Goal: Task Accomplishment & Management: Complete application form

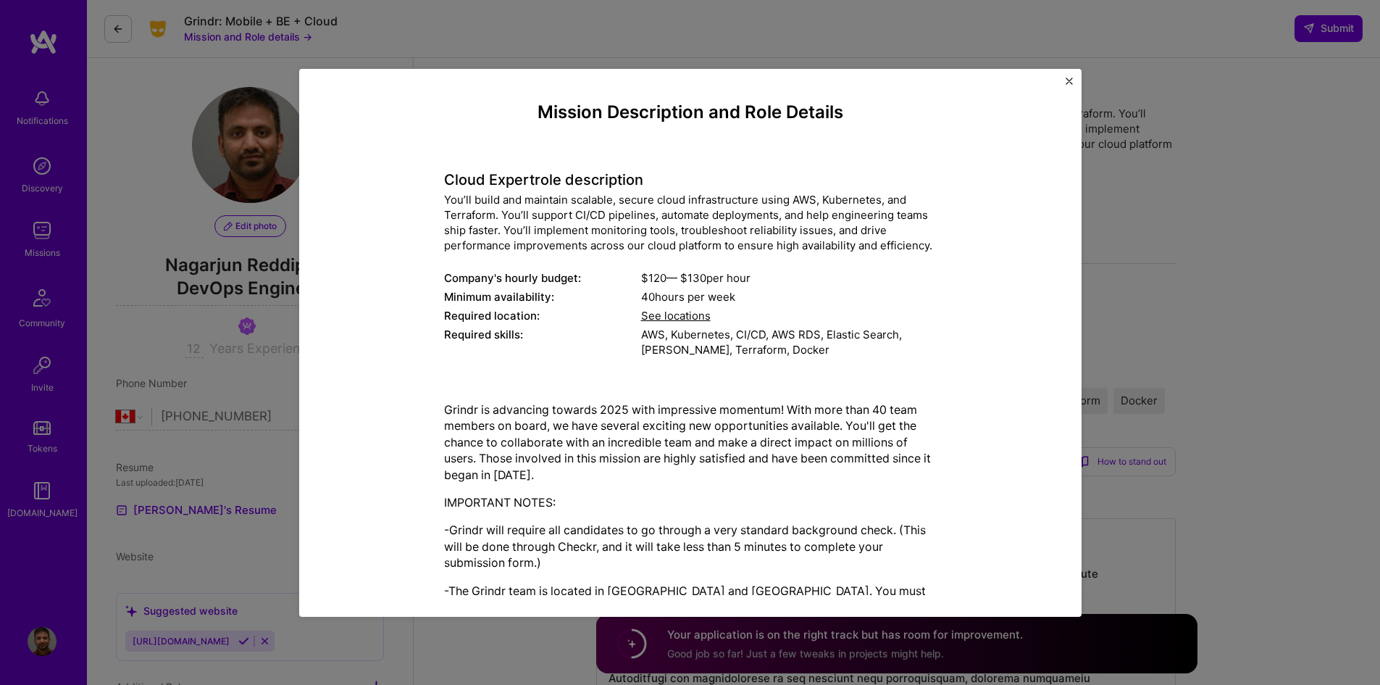
select select "CA"
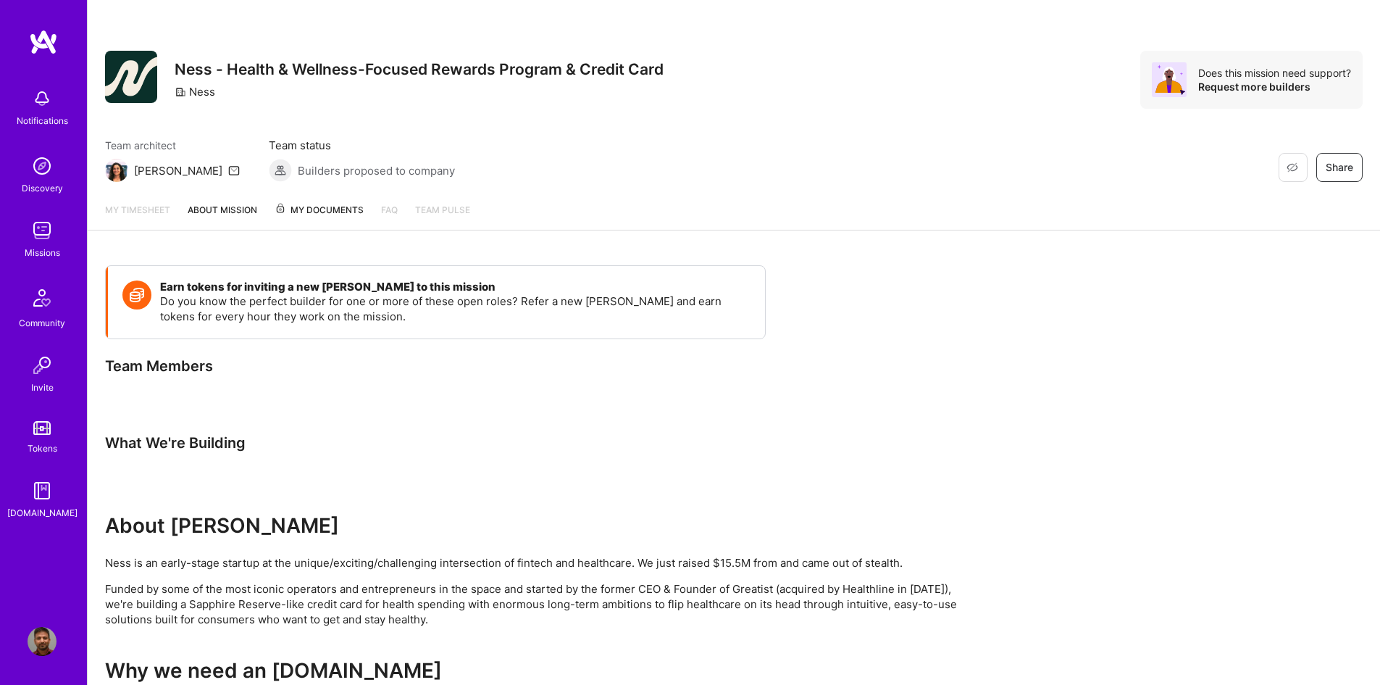
click at [44, 167] on img at bounding box center [42, 165] width 29 height 29
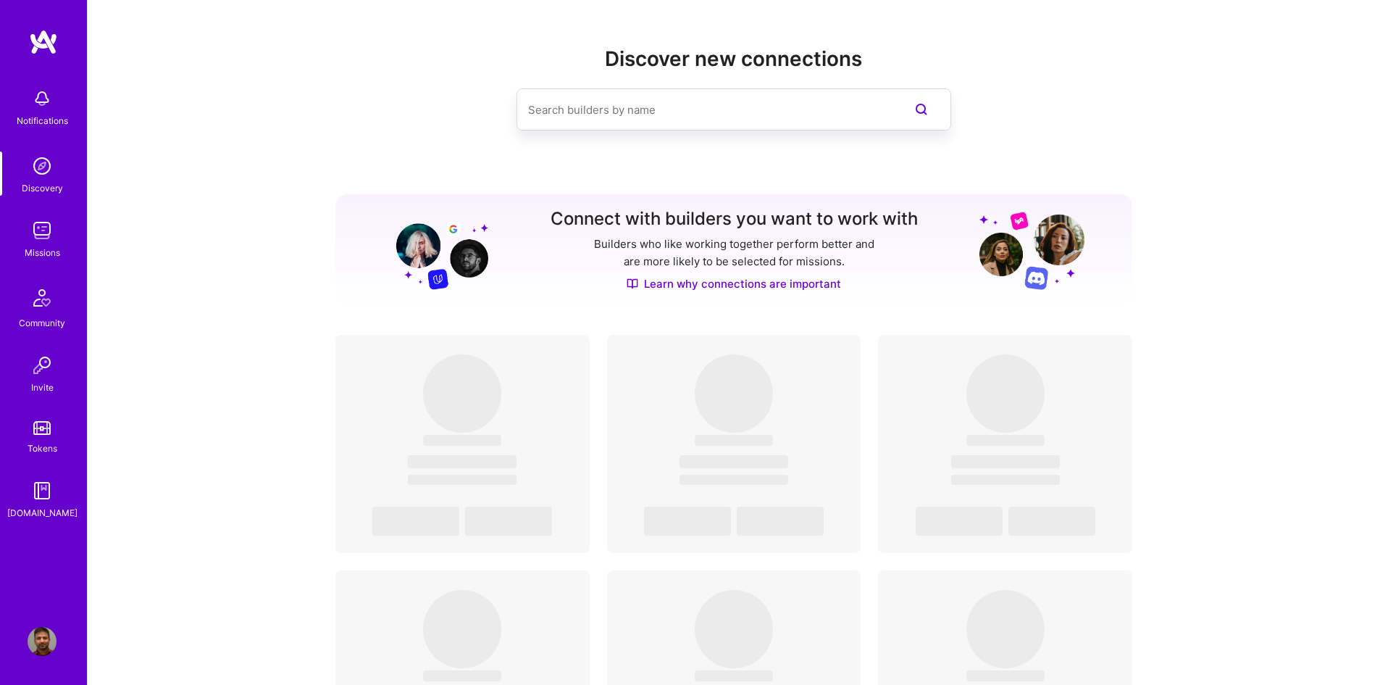
click at [43, 236] on img at bounding box center [42, 230] width 29 height 29
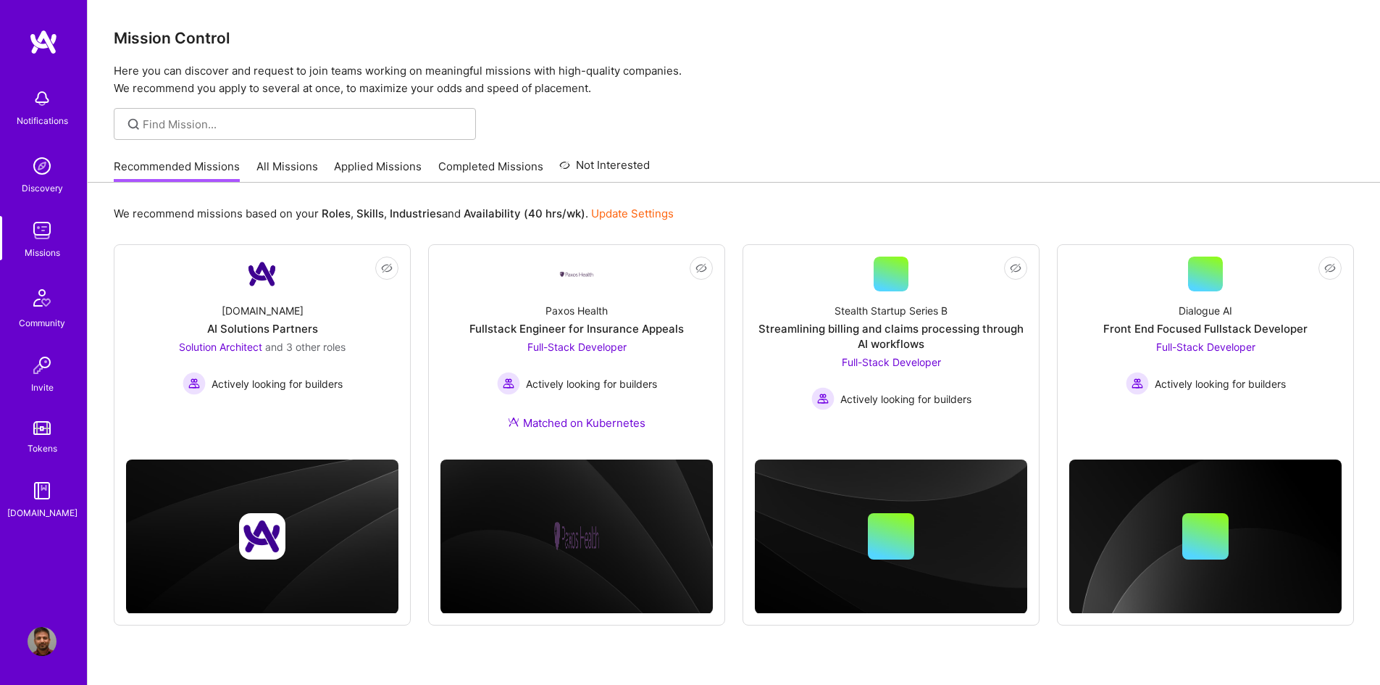
click at [393, 165] on link "Applied Missions" at bounding box center [378, 171] width 88 height 24
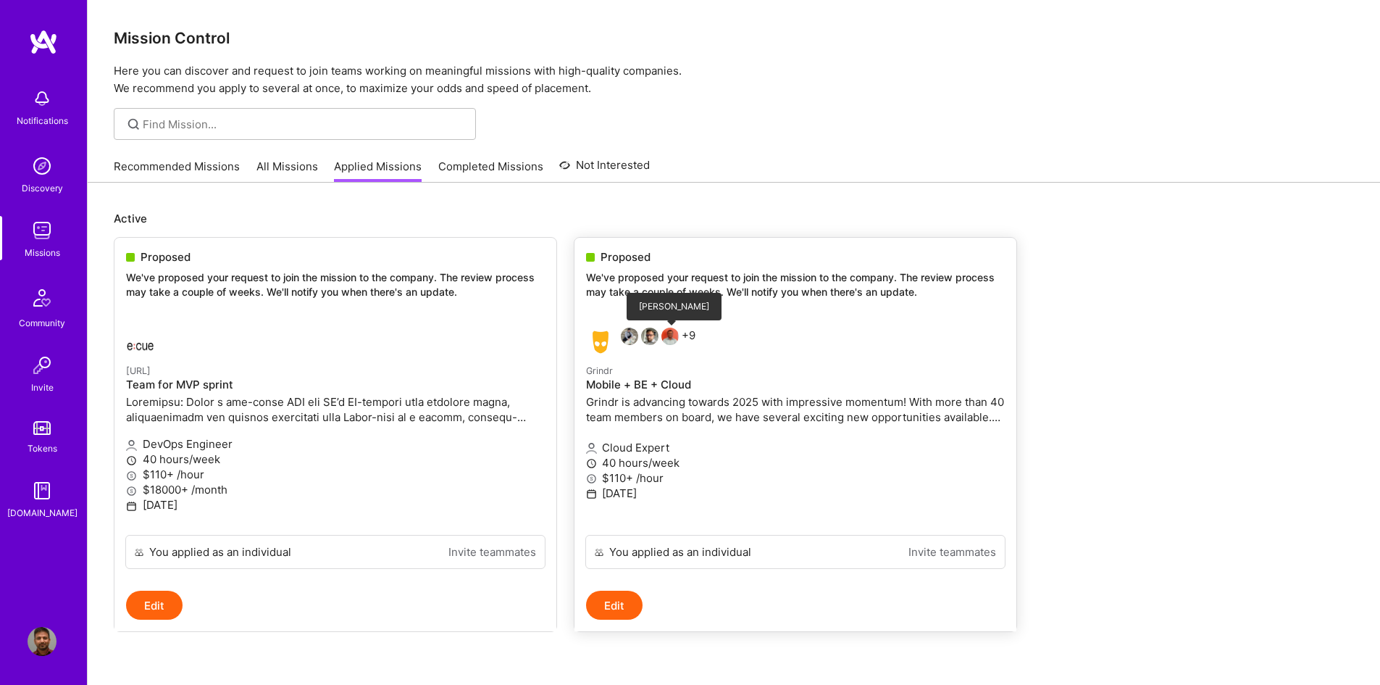
click at [672, 336] on img at bounding box center [670, 336] width 17 height 17
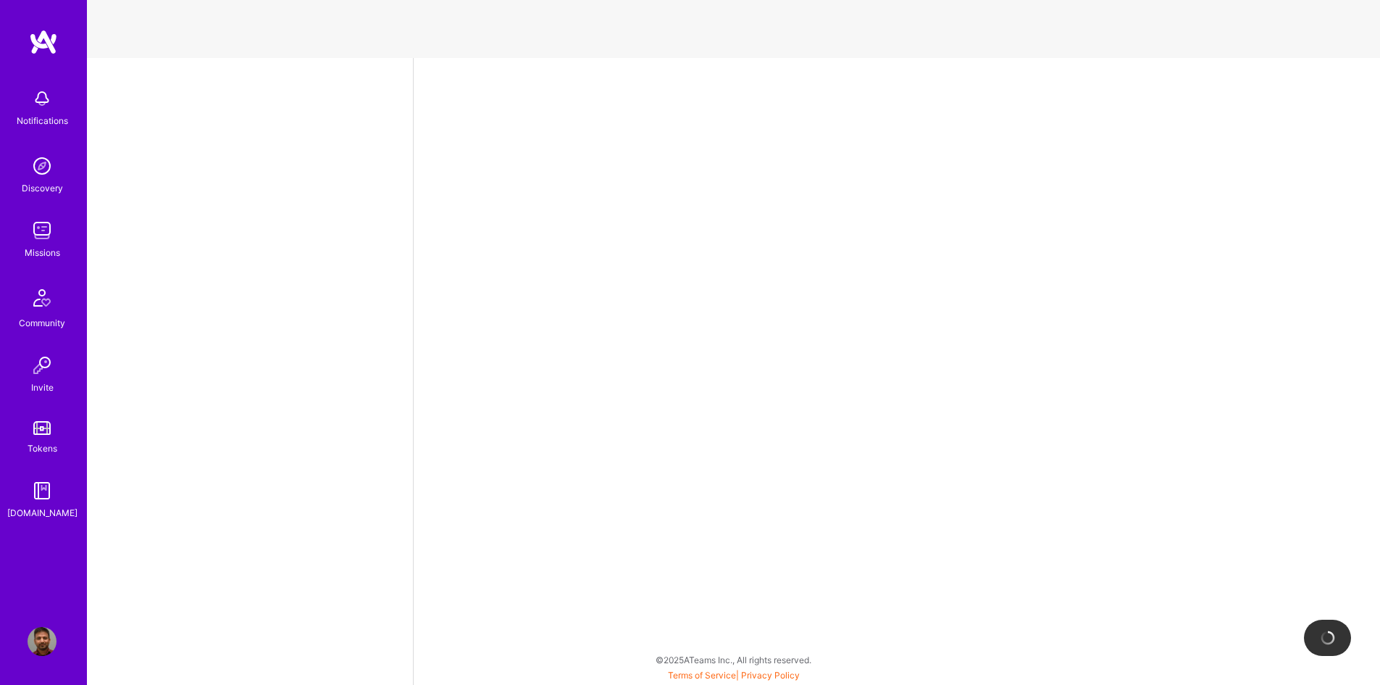
select select "CA"
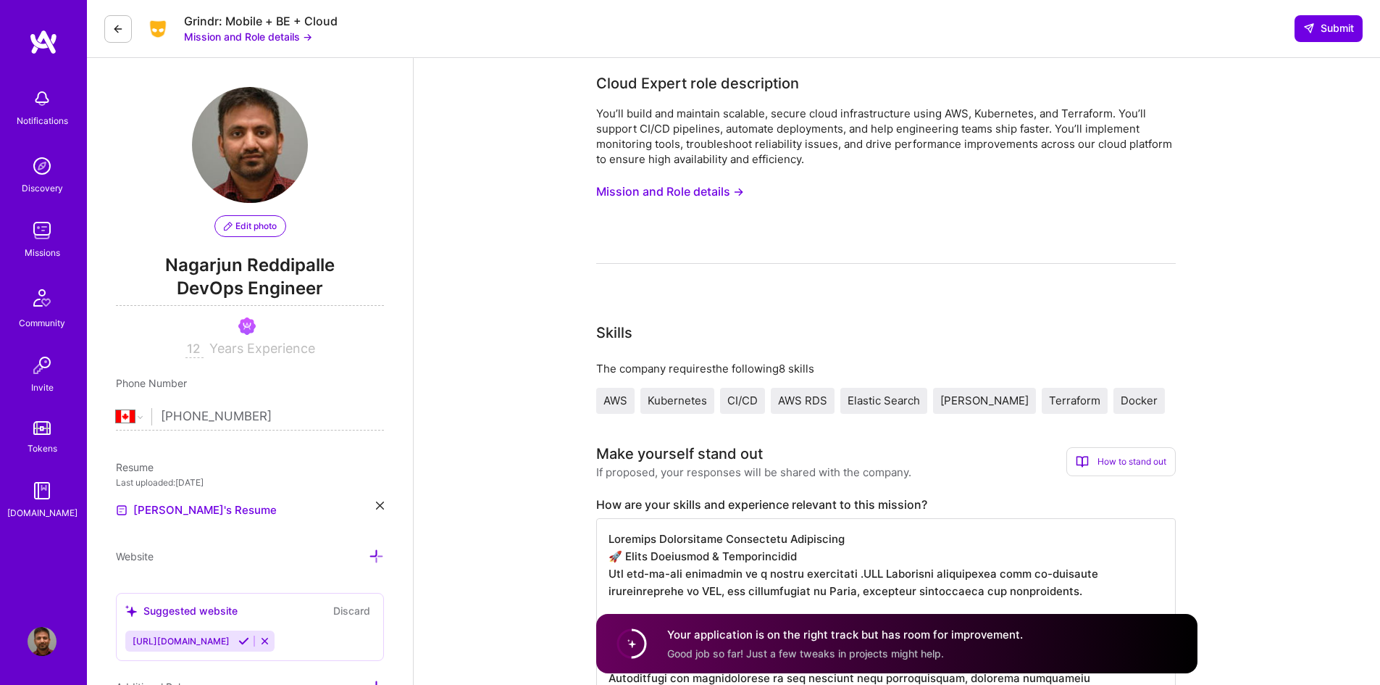
click at [114, 28] on icon at bounding box center [118, 29] width 12 height 12
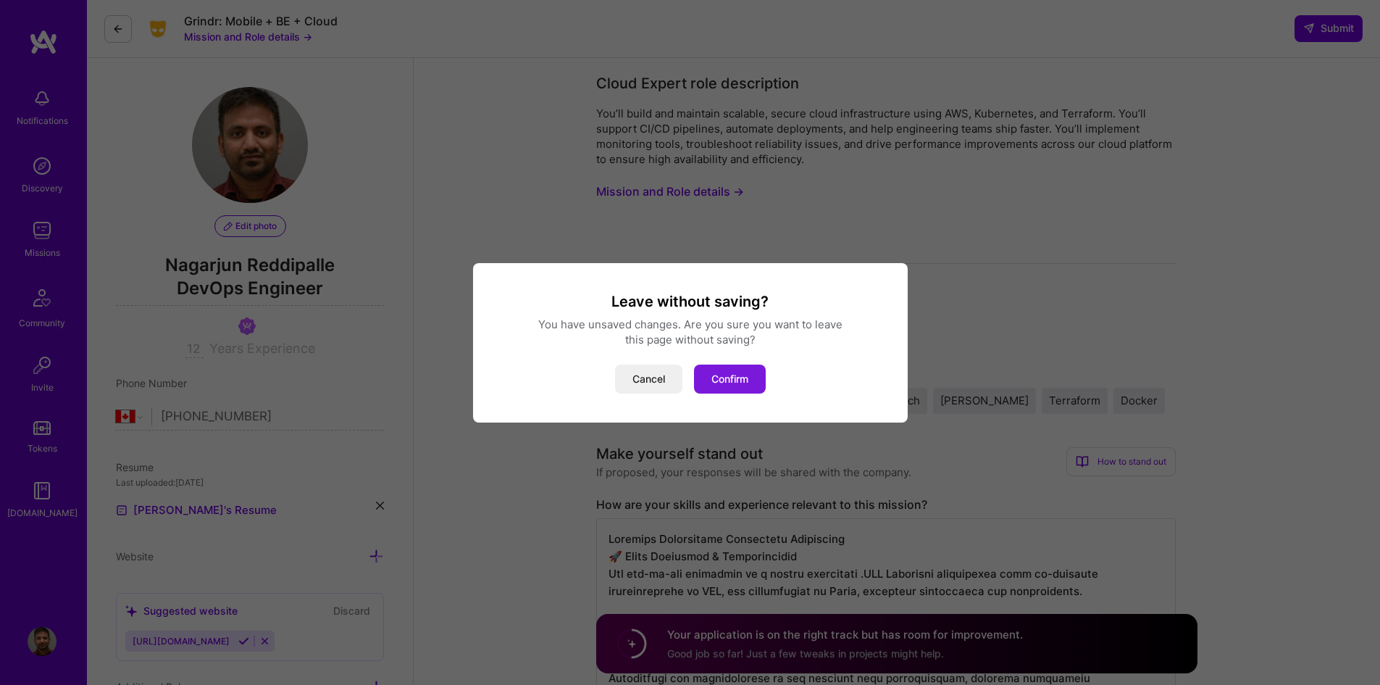
click at [726, 376] on button "Confirm" at bounding box center [730, 379] width 72 height 29
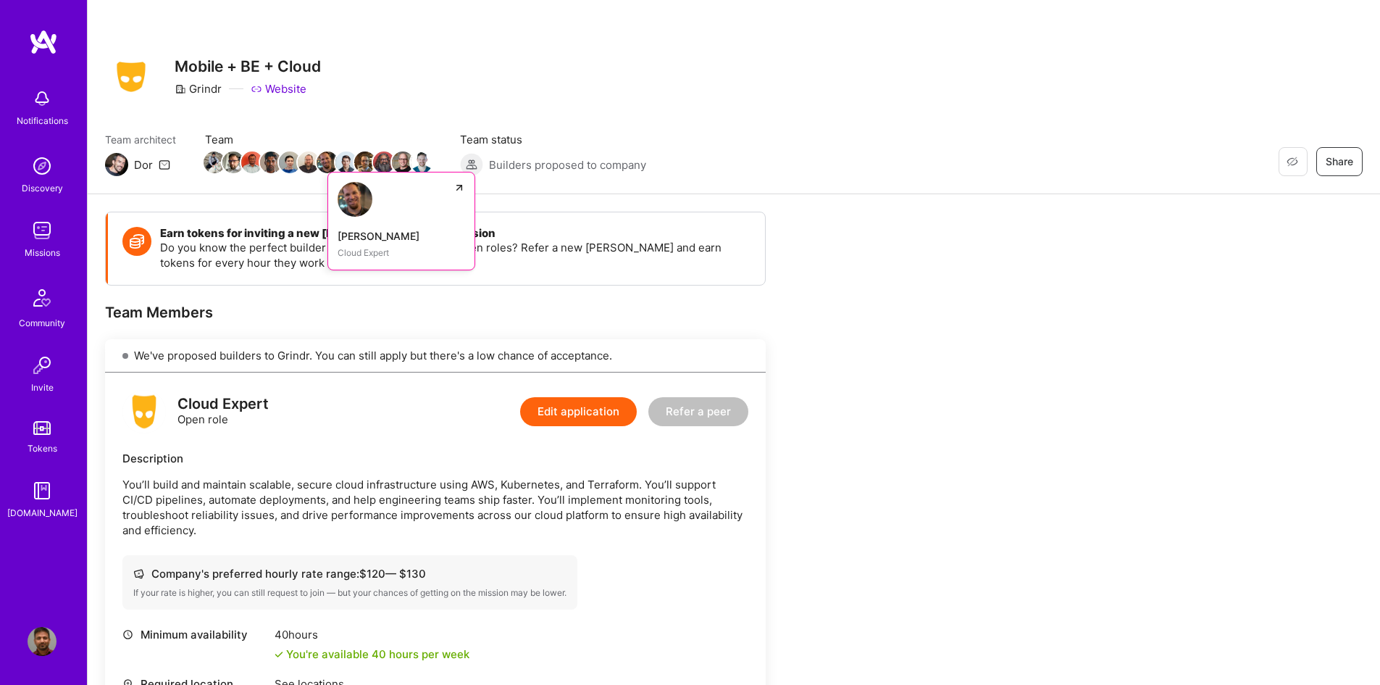
click at [351, 194] on img at bounding box center [355, 199] width 35 height 35
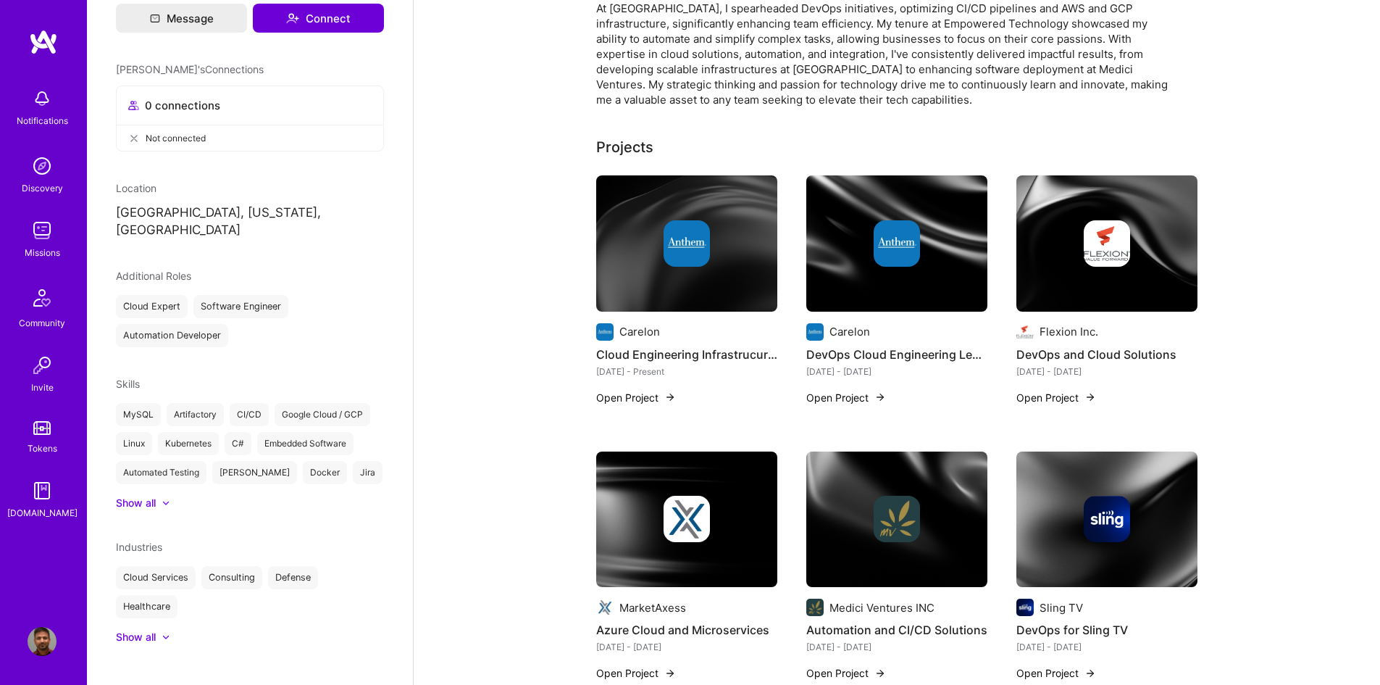
scroll to position [217, 0]
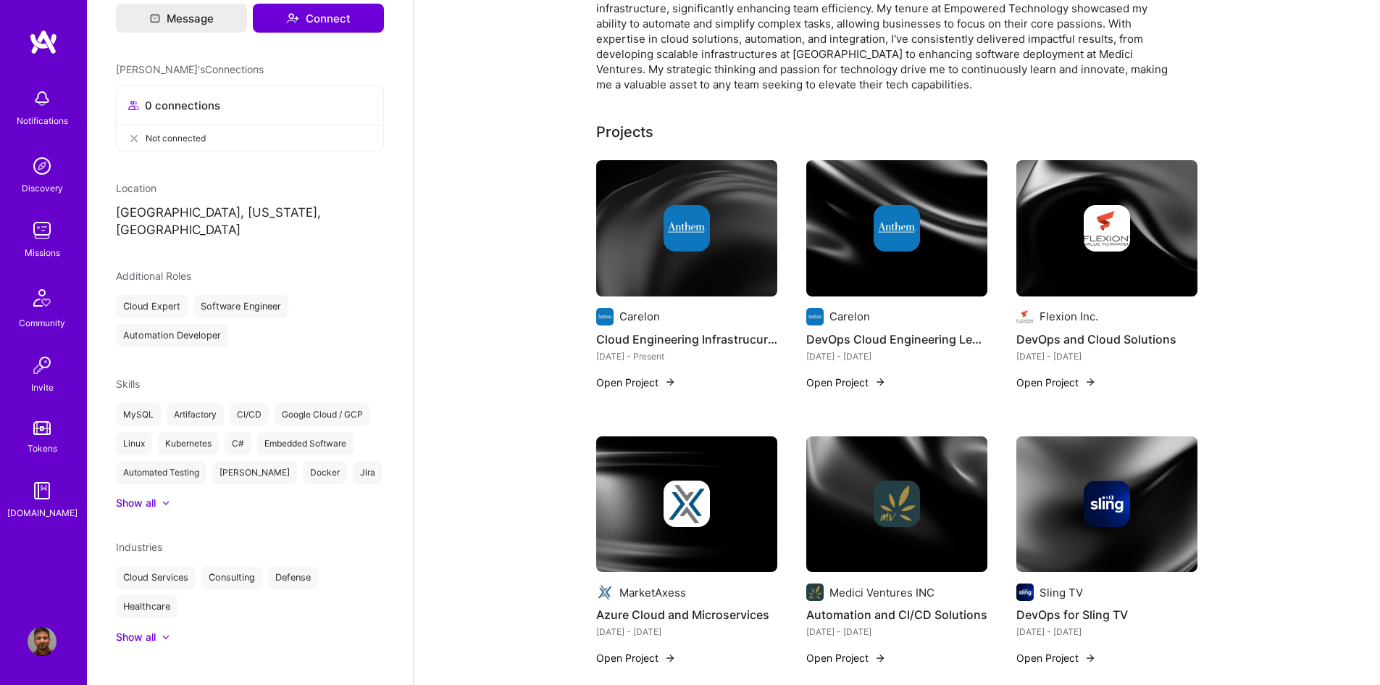
click at [164, 501] on icon at bounding box center [166, 502] width 5 height 3
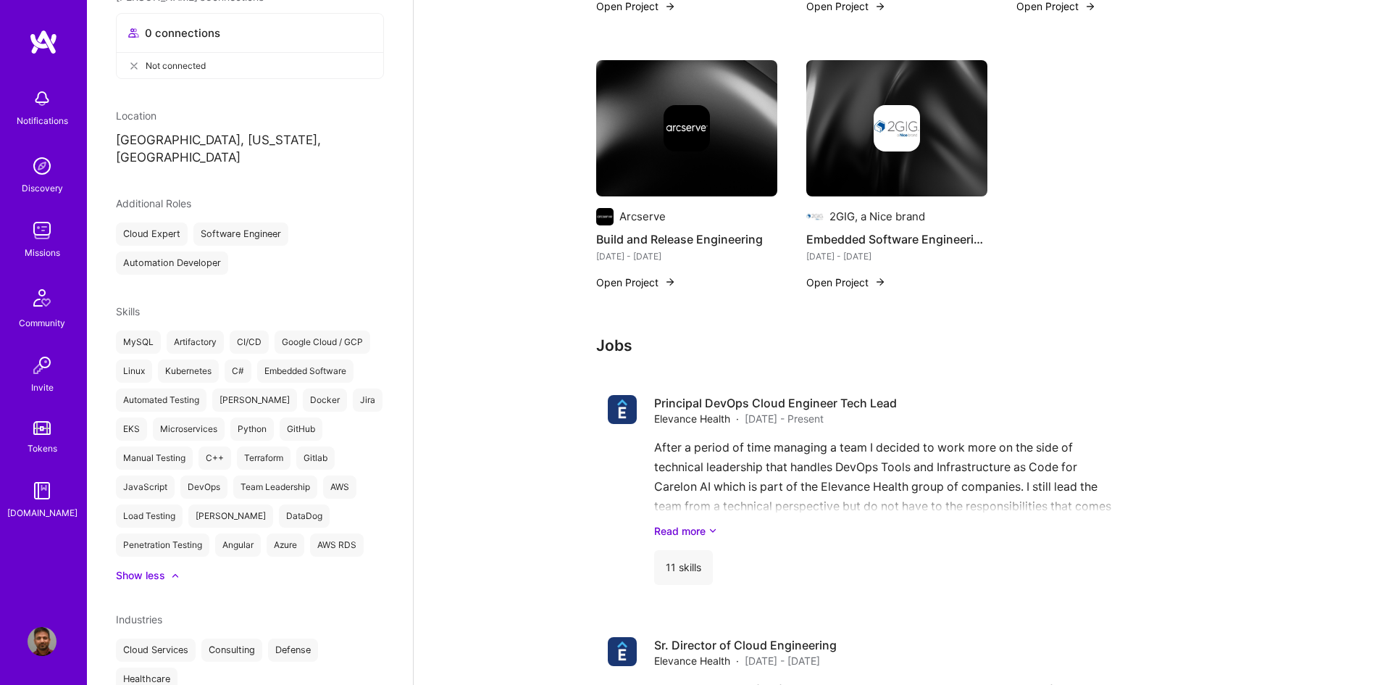
scroll to position [1015, 0]
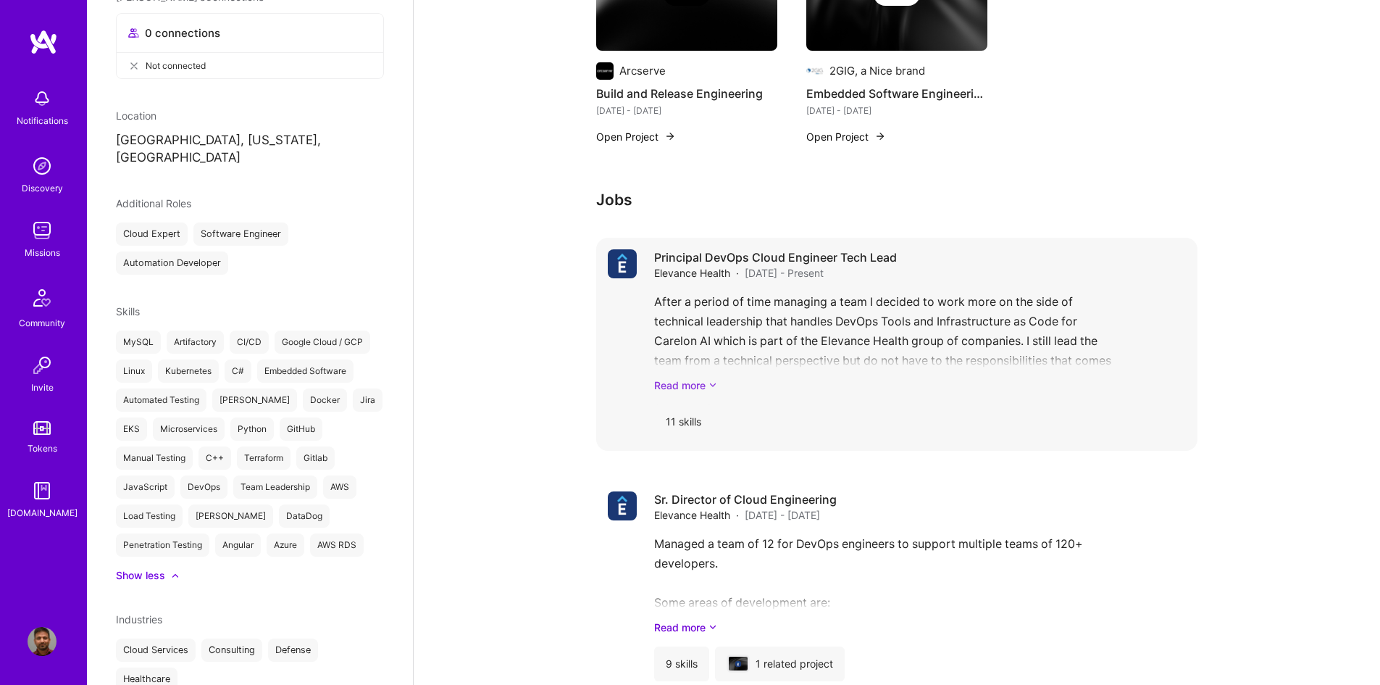
click at [712, 384] on icon at bounding box center [713, 385] width 9 height 15
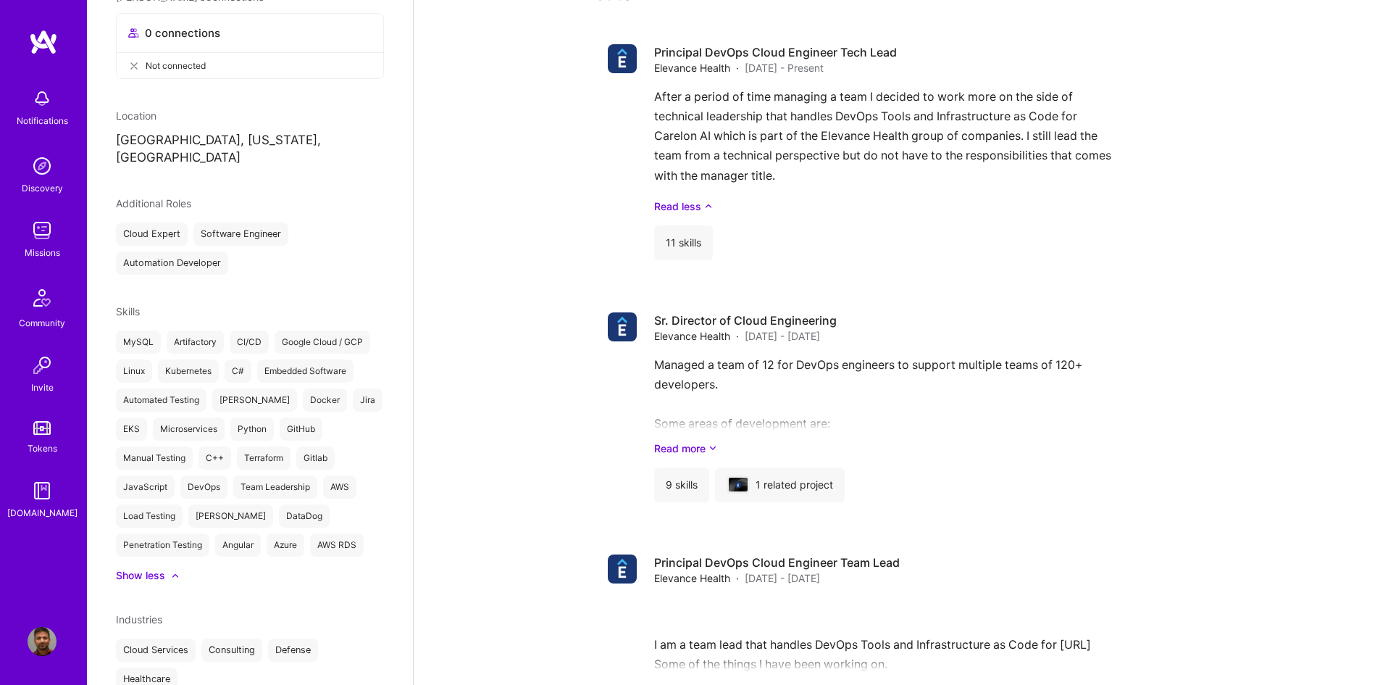
scroll to position [1232, 0]
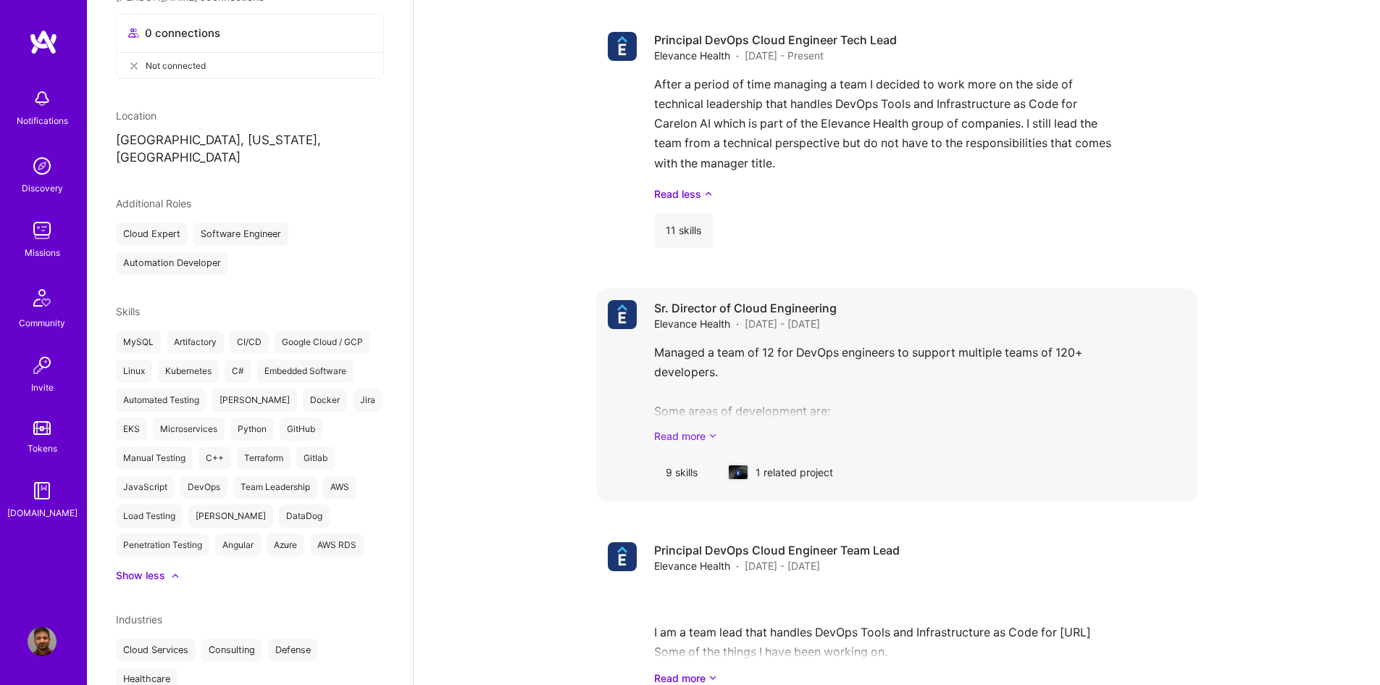
click at [713, 432] on icon at bounding box center [713, 435] width 9 height 15
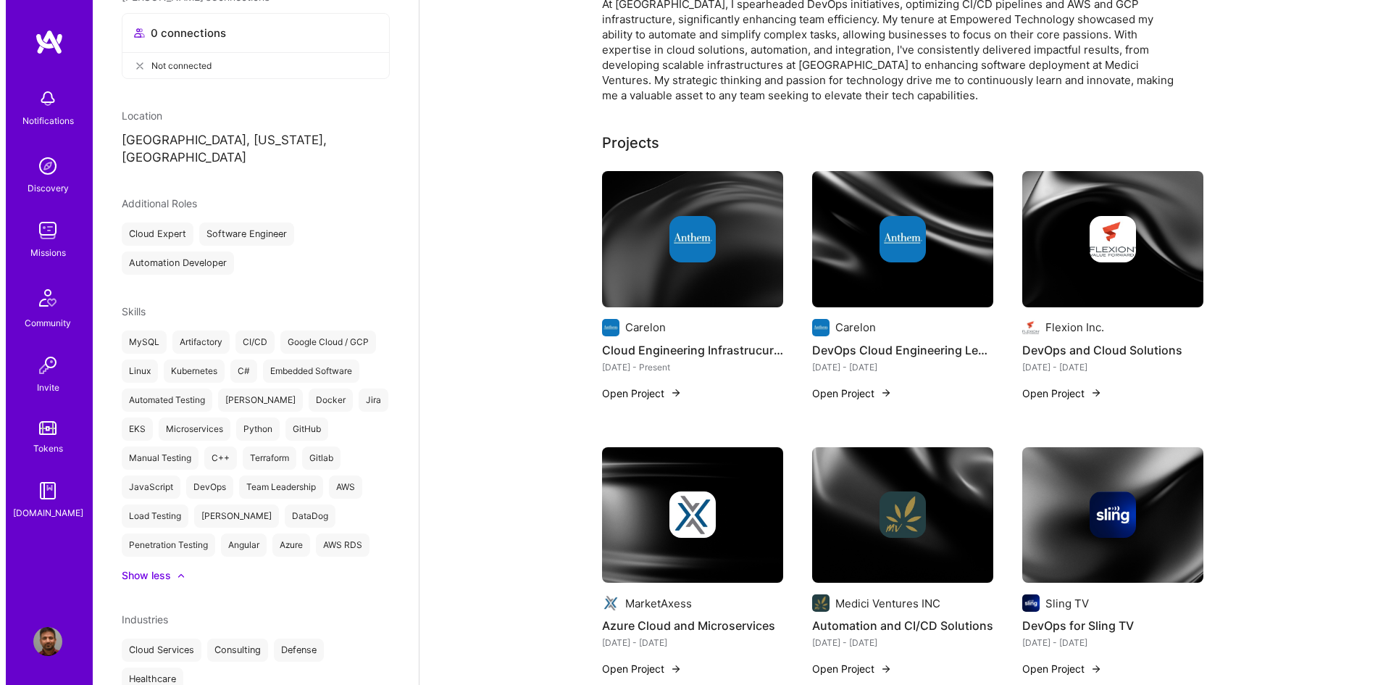
scroll to position [75, 0]
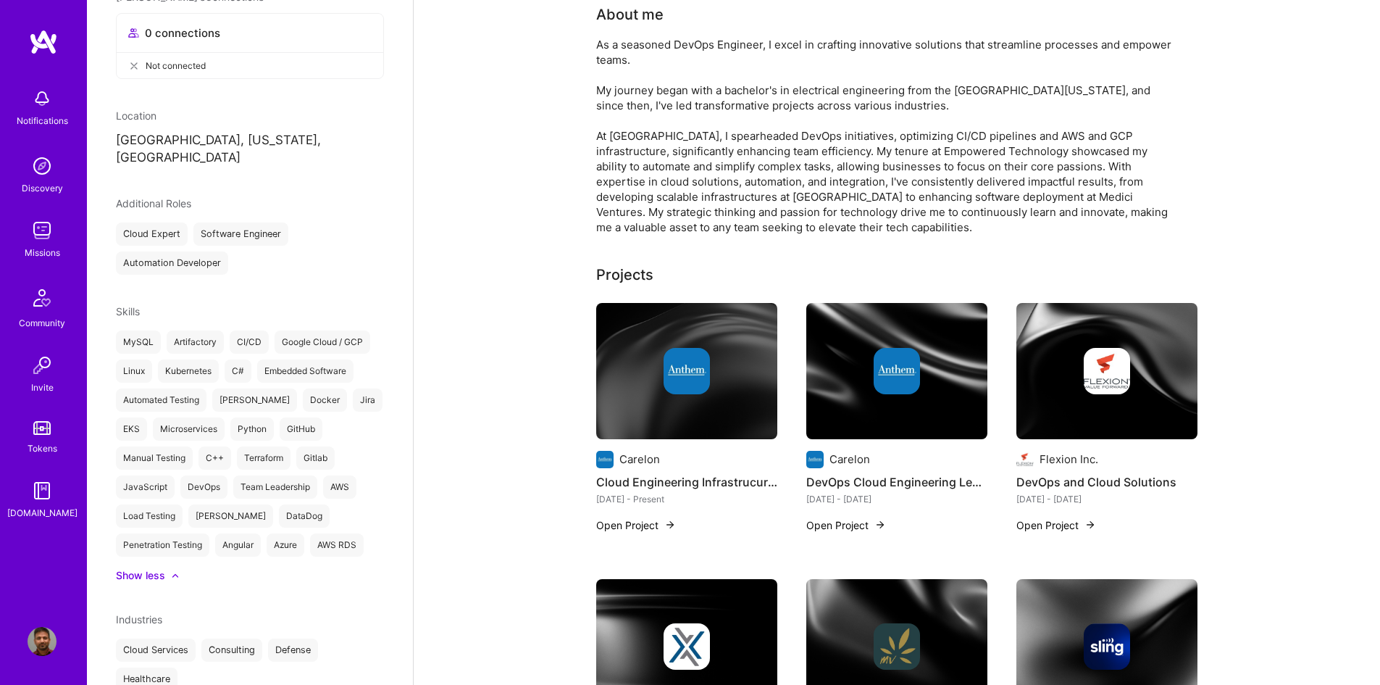
click at [747, 367] on div at bounding box center [686, 371] width 181 height 46
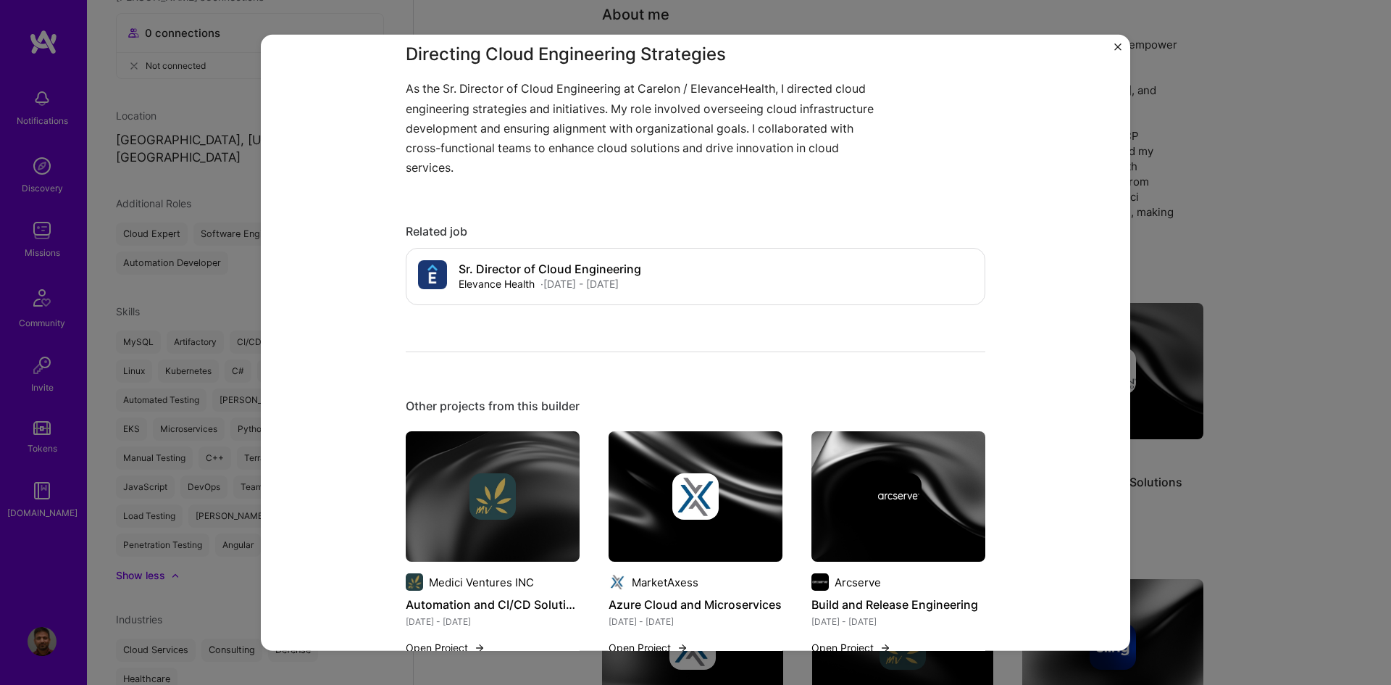
scroll to position [652, 0]
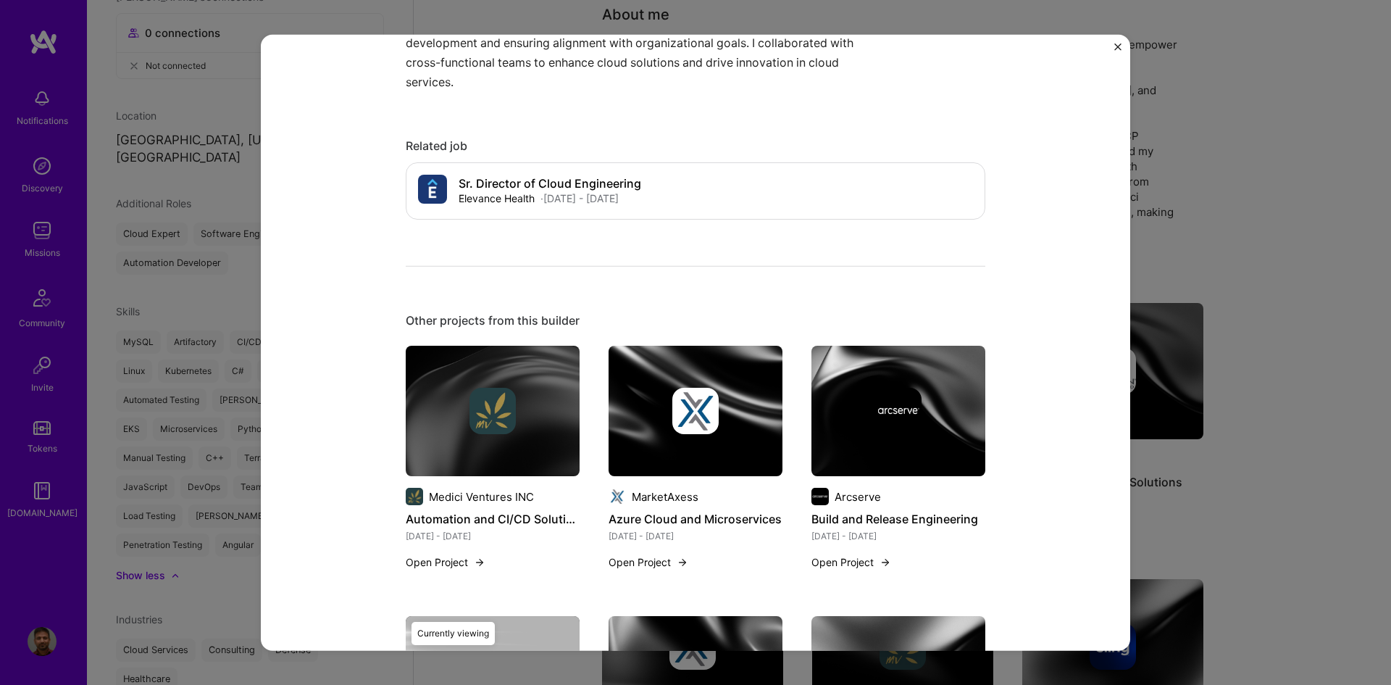
click at [1117, 51] on button "Close" at bounding box center [1118, 50] width 7 height 15
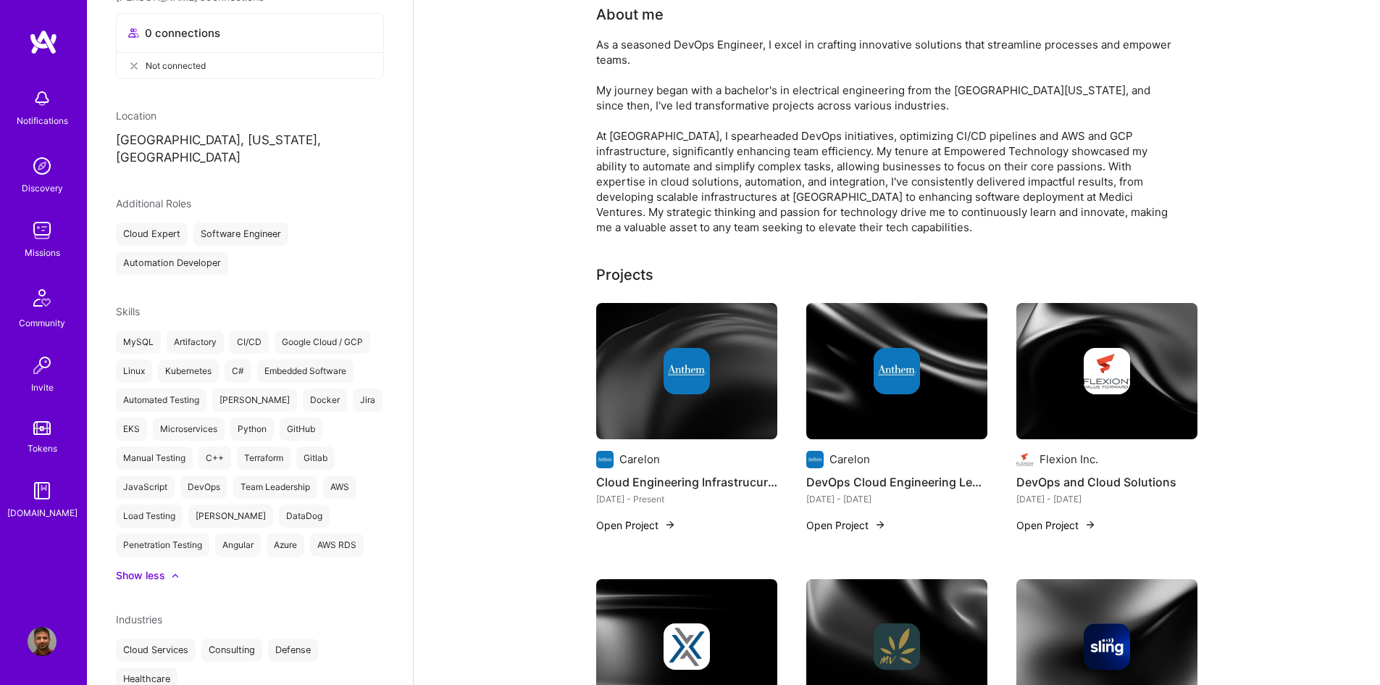
click at [938, 429] on img at bounding box center [897, 371] width 181 height 136
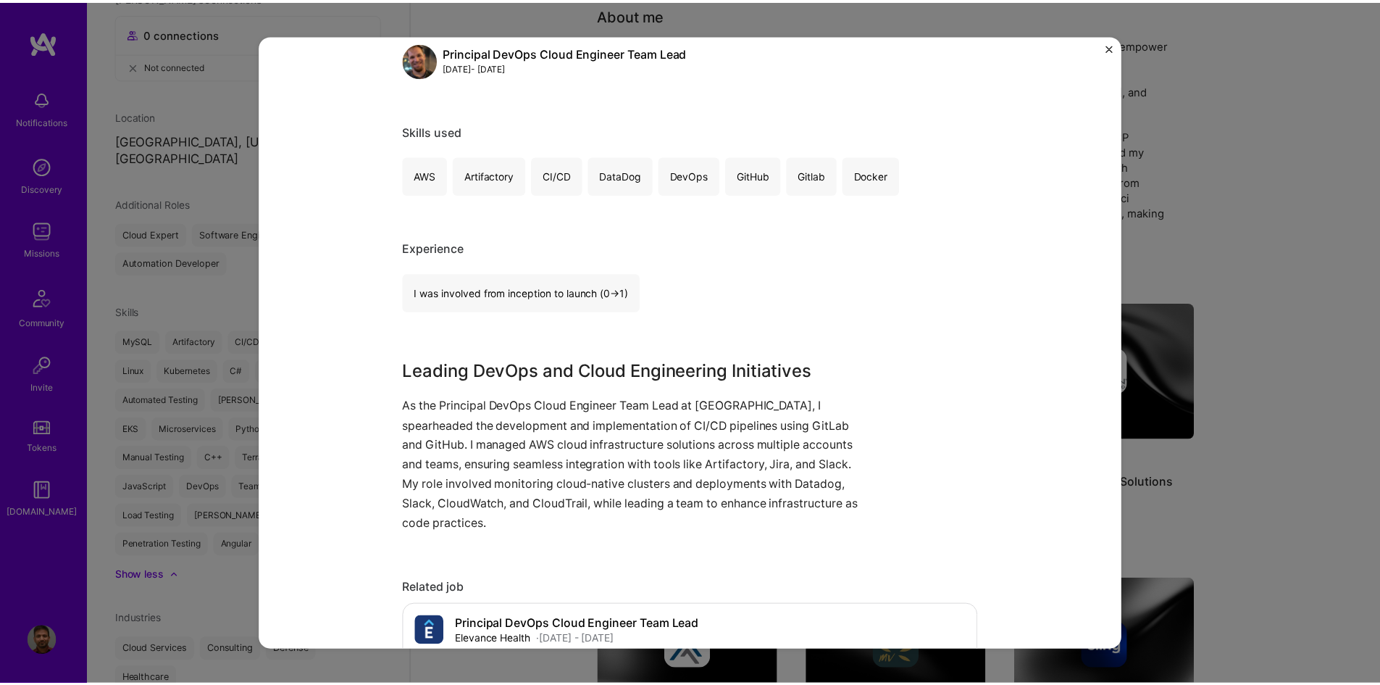
scroll to position [362, 0]
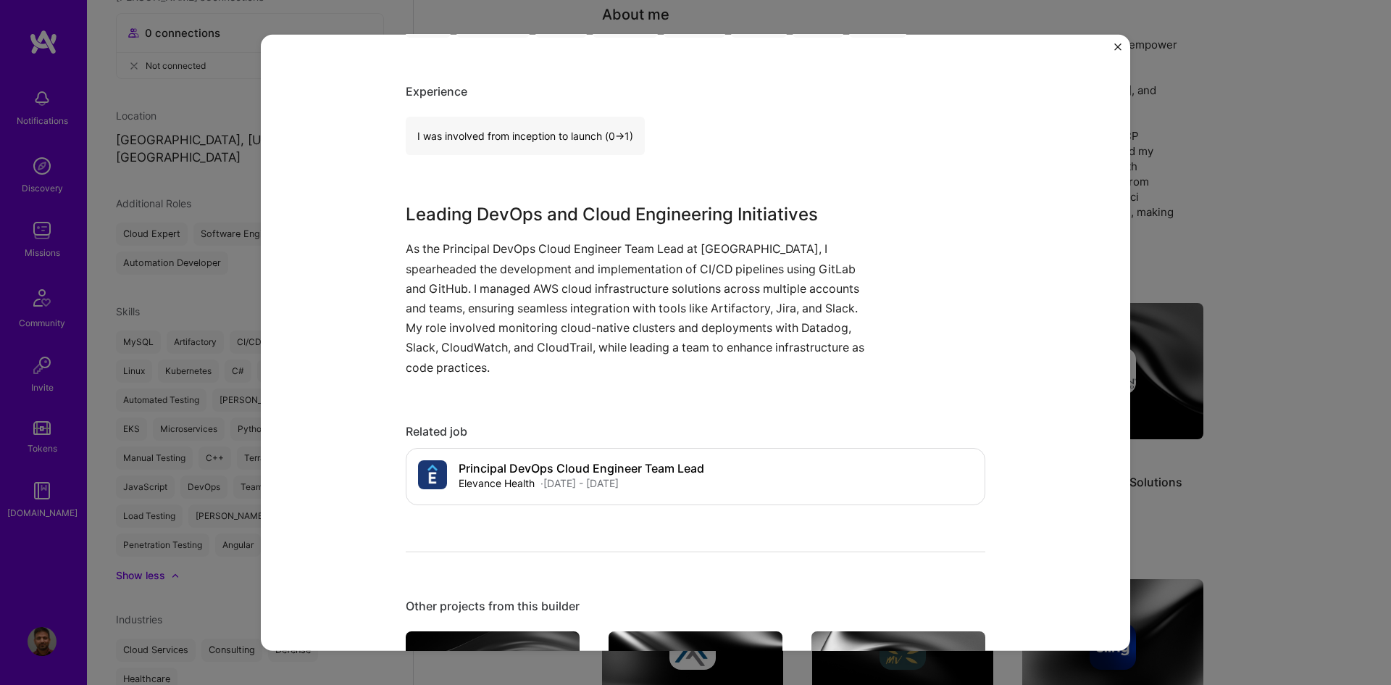
click at [1117, 46] on img "Close" at bounding box center [1118, 46] width 7 height 7
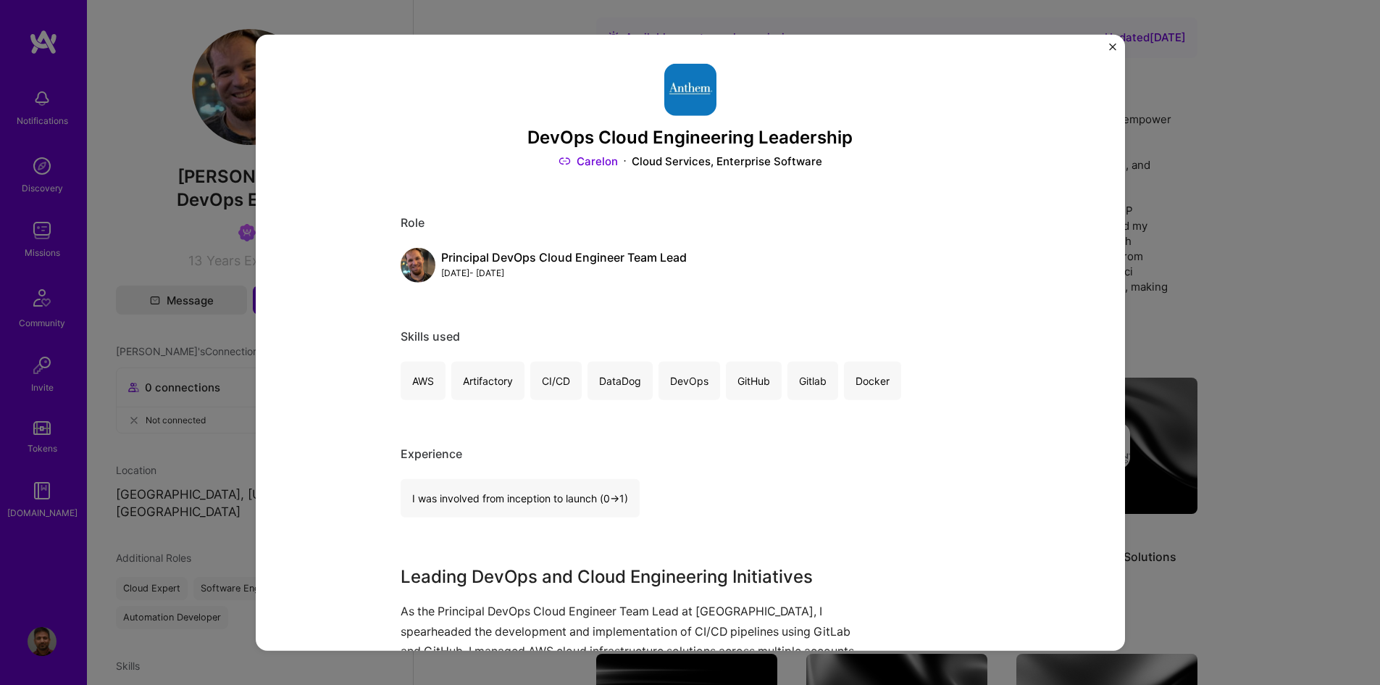
scroll to position [75, 0]
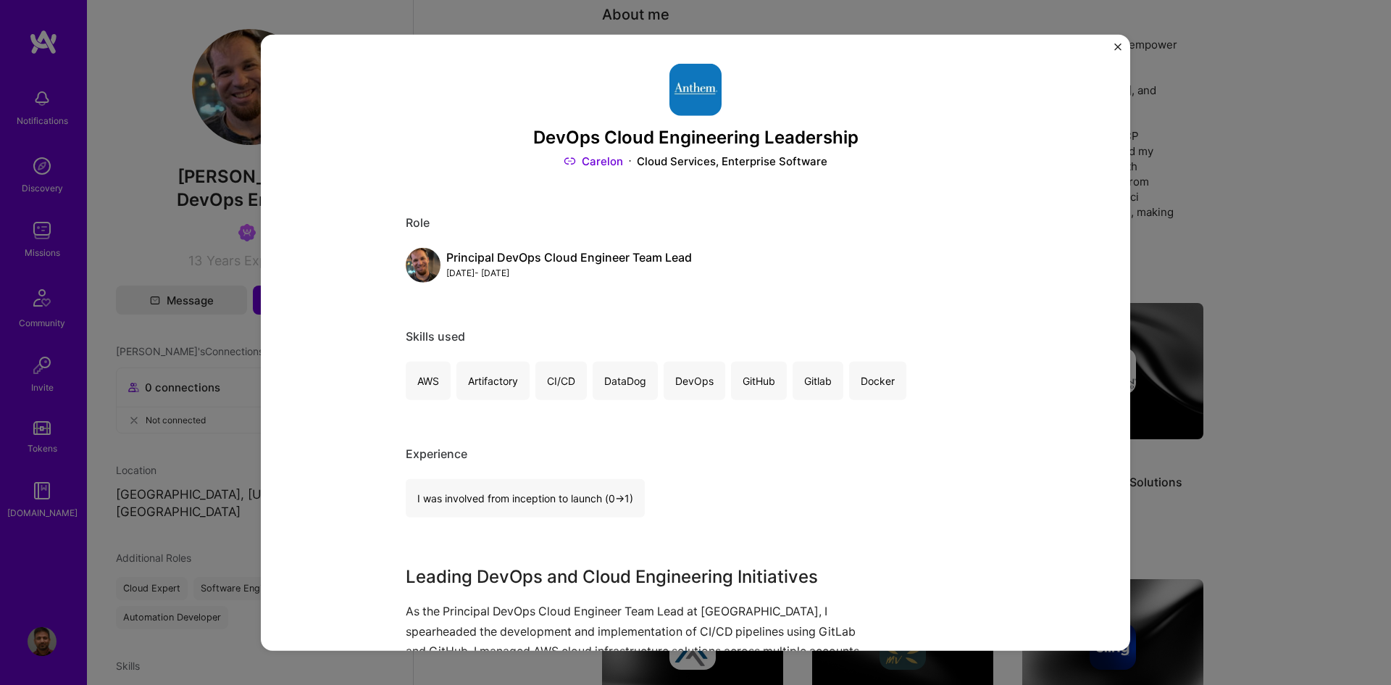
click at [1120, 47] on img "Close" at bounding box center [1118, 46] width 7 height 7
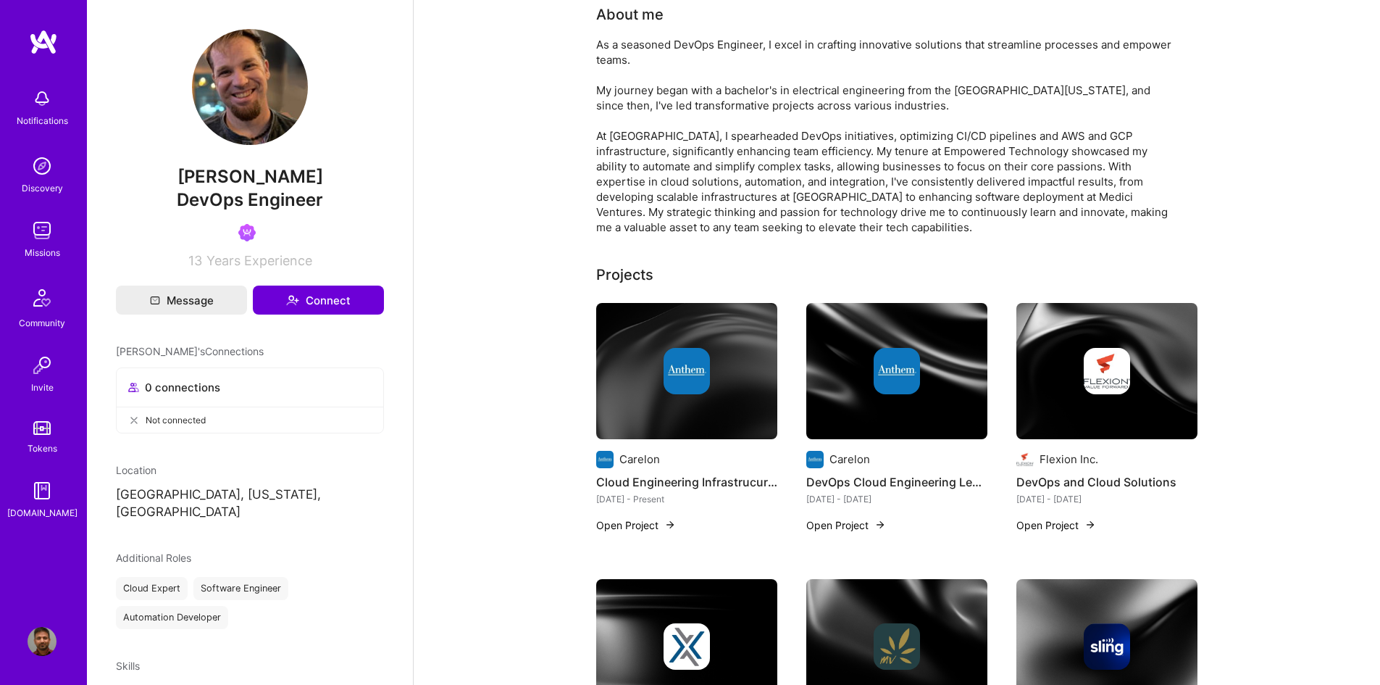
click at [42, 235] on img at bounding box center [42, 230] width 29 height 29
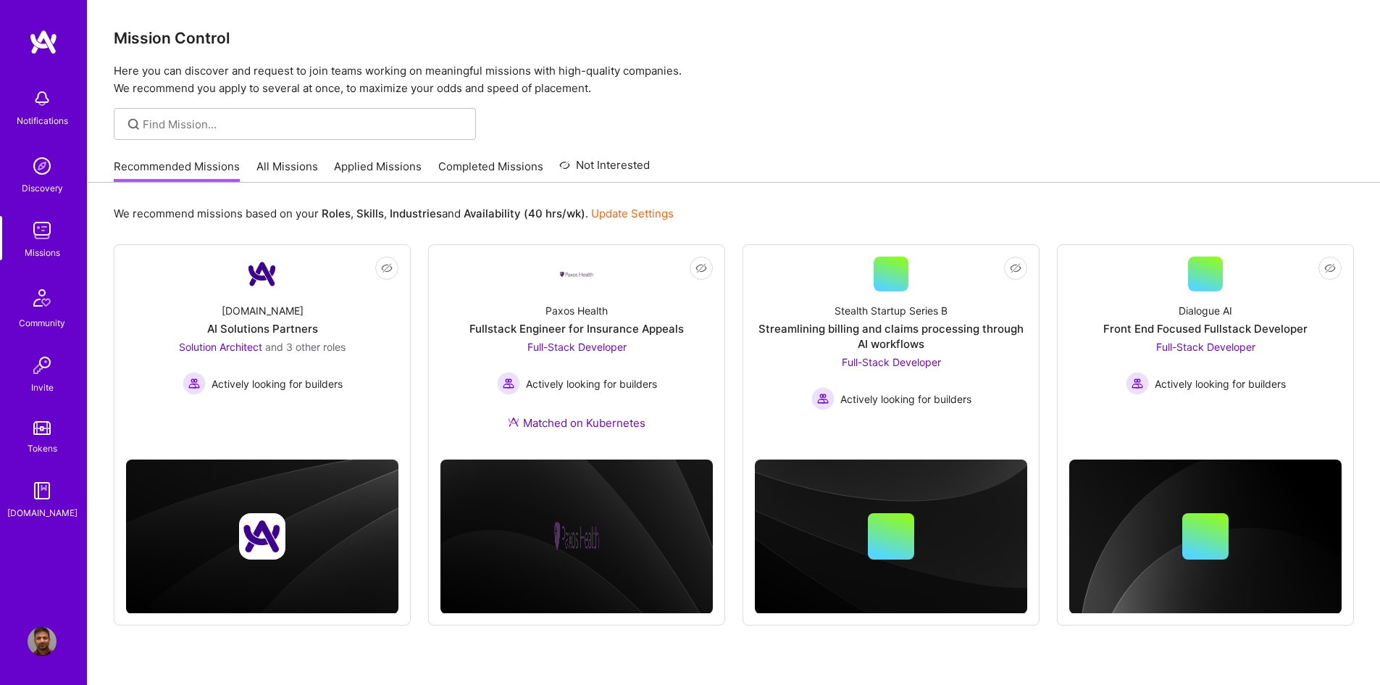
click at [365, 168] on link "Applied Missions" at bounding box center [378, 171] width 88 height 24
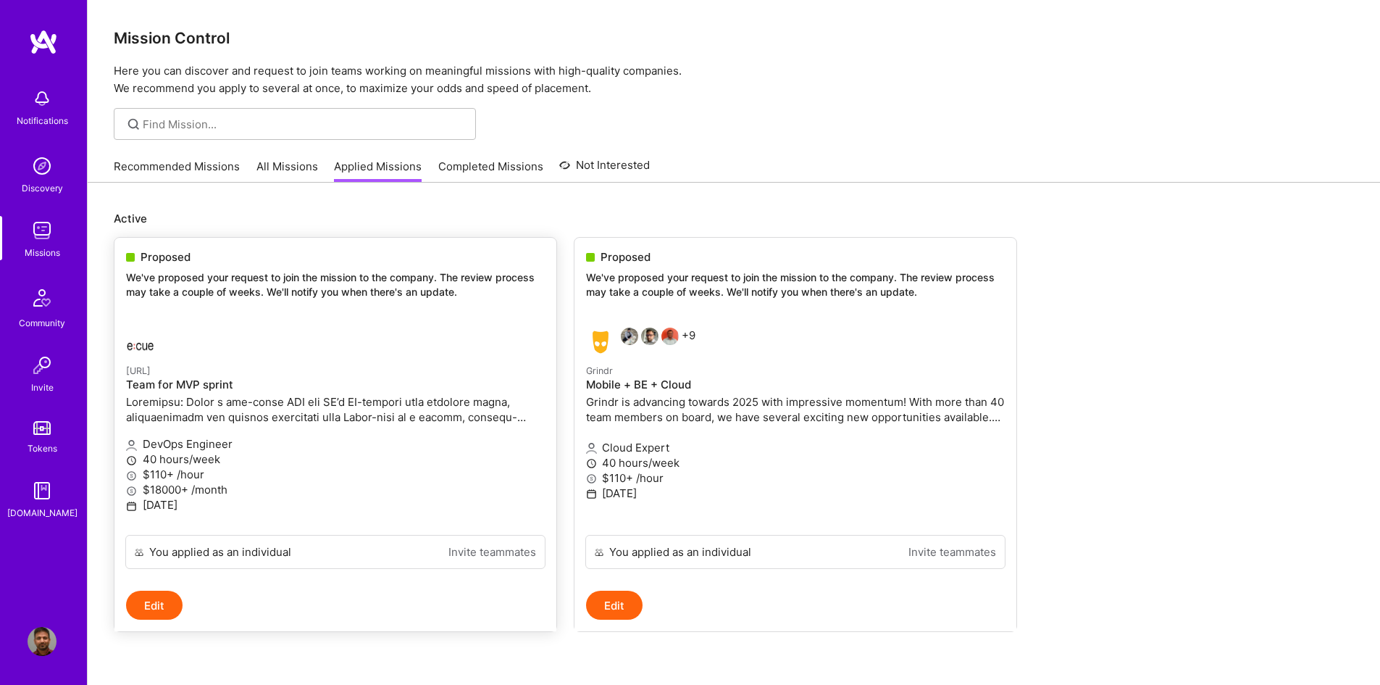
click at [336, 343] on div at bounding box center [265, 342] width 279 height 29
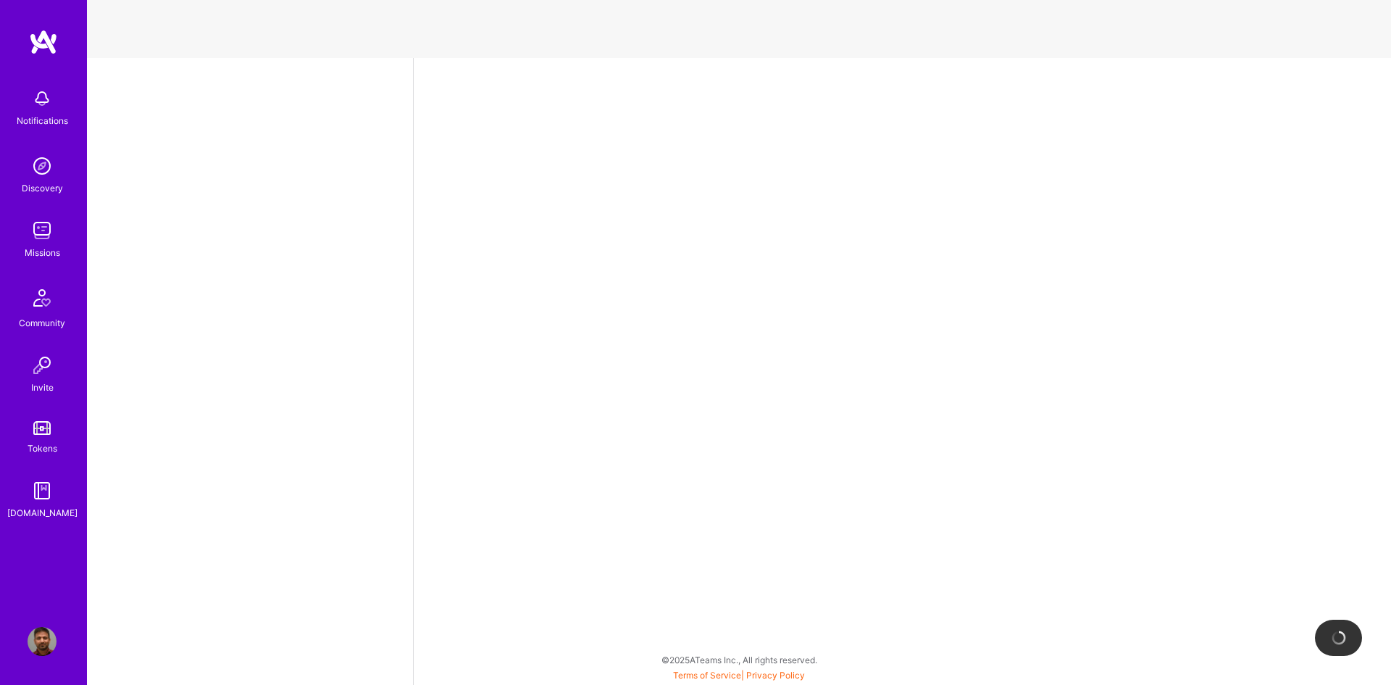
select select "CA"
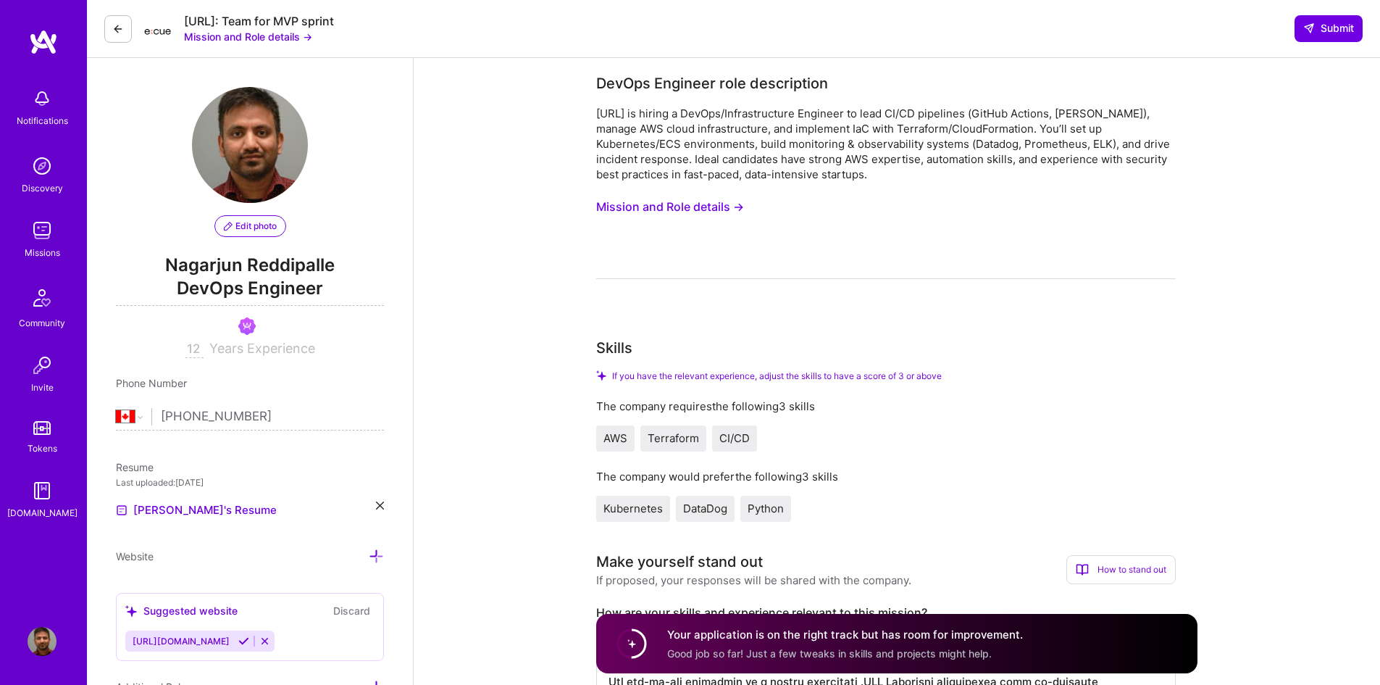
click at [32, 177] on img at bounding box center [42, 165] width 29 height 29
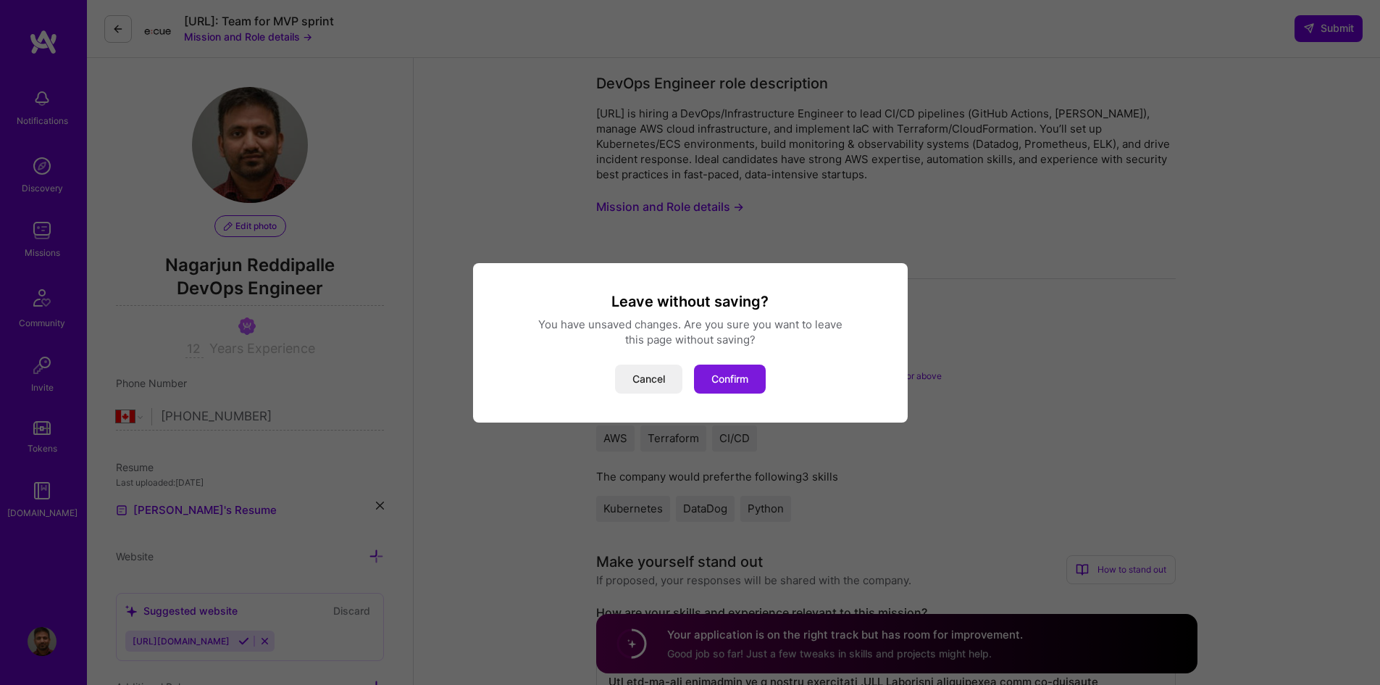
click at [744, 378] on button "Confirm" at bounding box center [730, 379] width 72 height 29
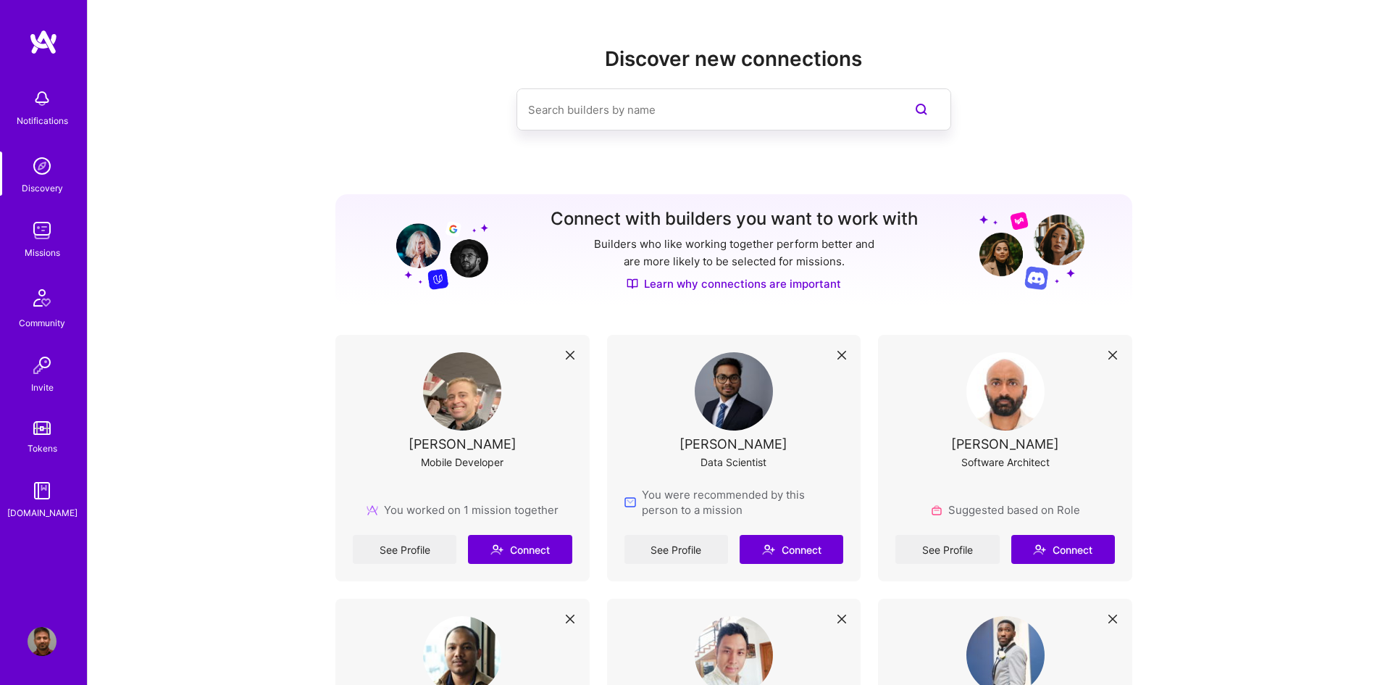
click at [40, 236] on img at bounding box center [42, 230] width 29 height 29
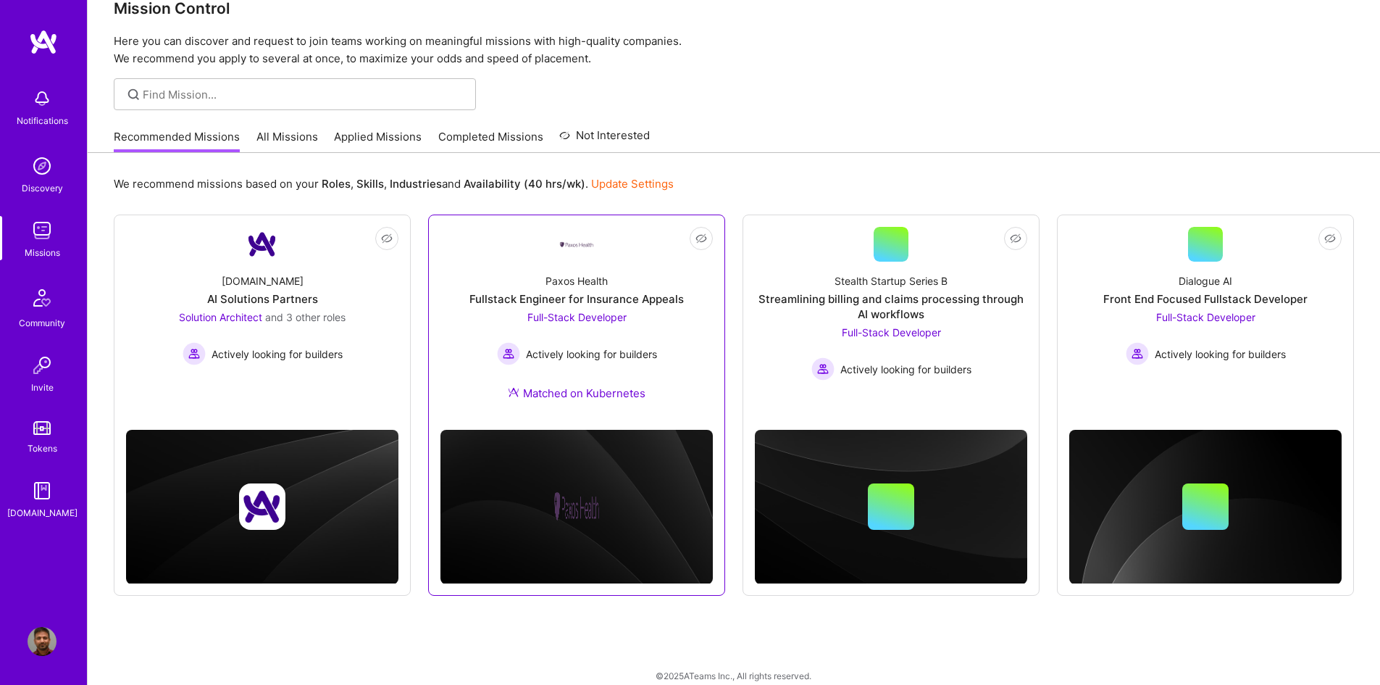
scroll to position [46, 0]
